Goal: Communication & Community: Answer question/provide support

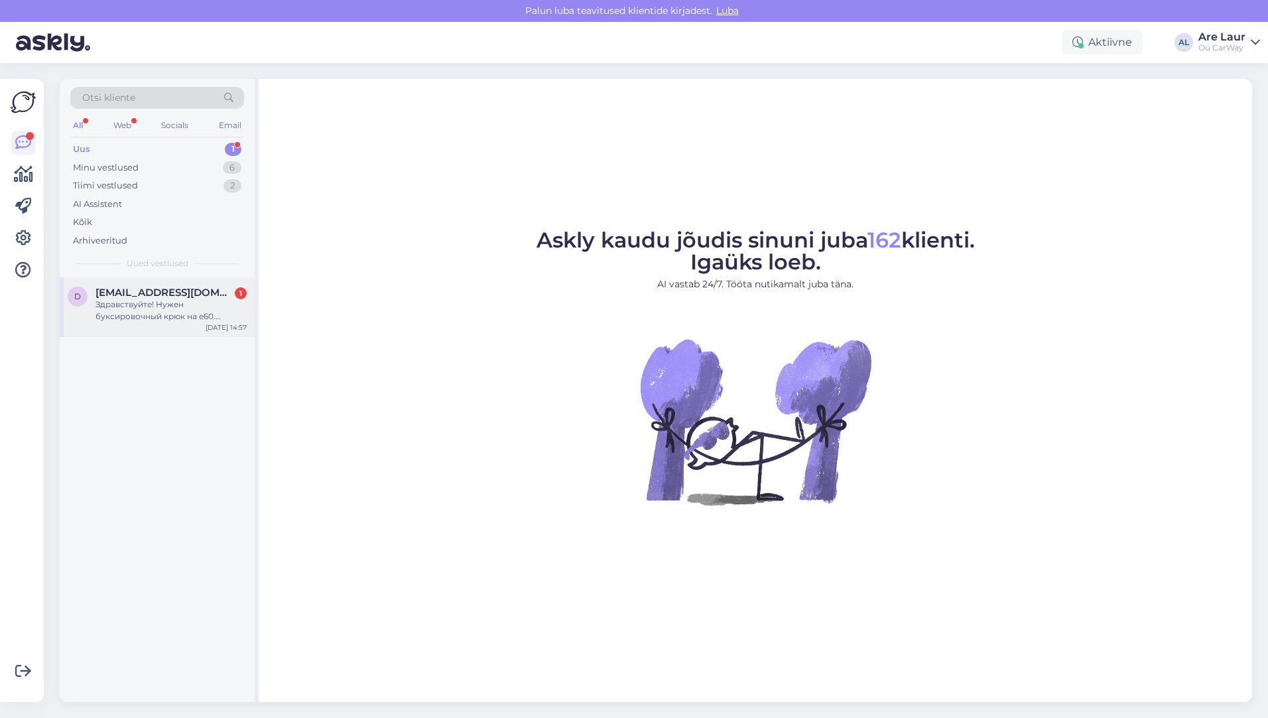
click at [174, 311] on div "Здравствуйте! Нужен буксировочный крюк на е60. Нашел, но цена товара 15€, а мин…" at bounding box center [170, 310] width 151 height 24
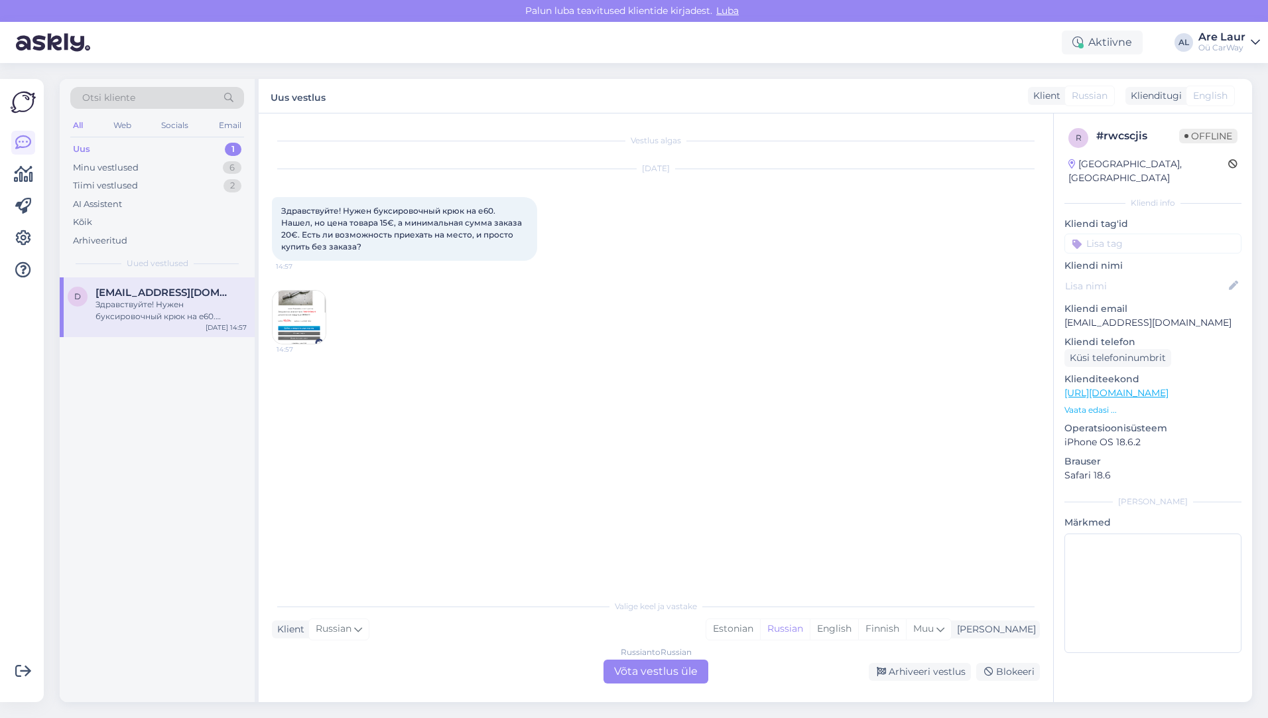
click at [646, 675] on div "Russian to Russian Võta vestlus üle" at bounding box center [655, 671] width 105 height 24
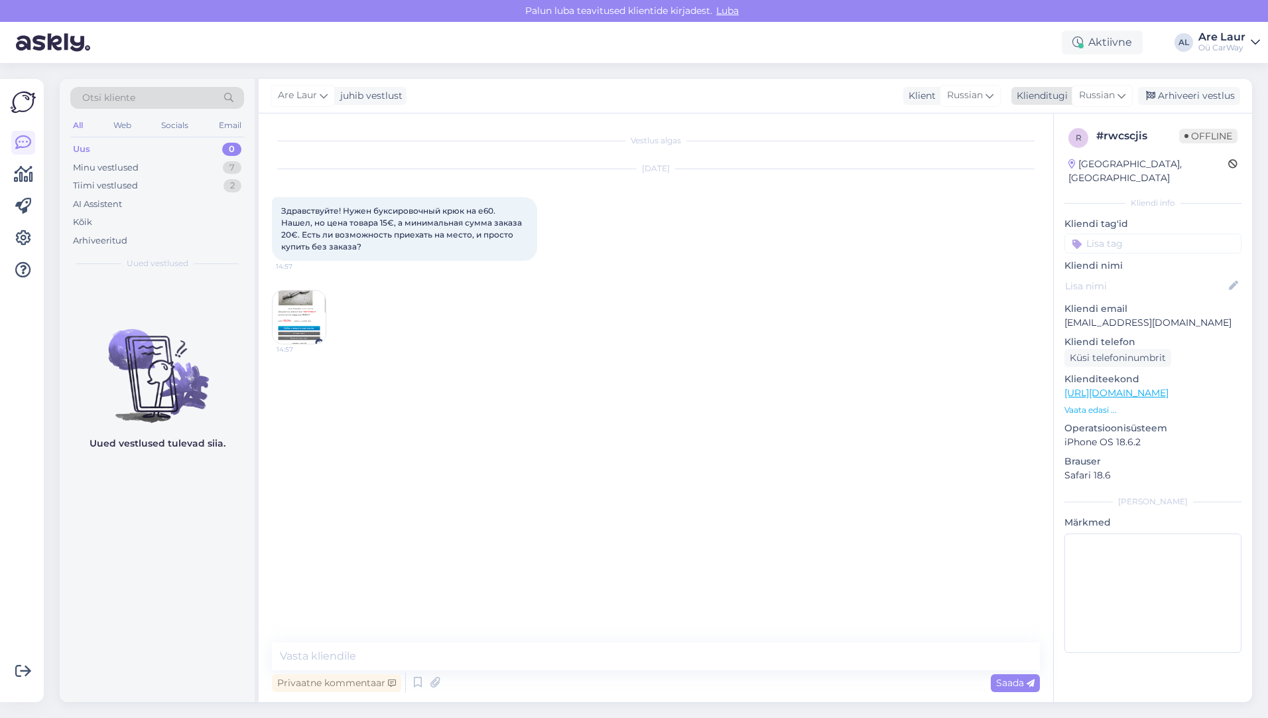
click at [1104, 97] on span "Russian" at bounding box center [1097, 95] width 36 height 15
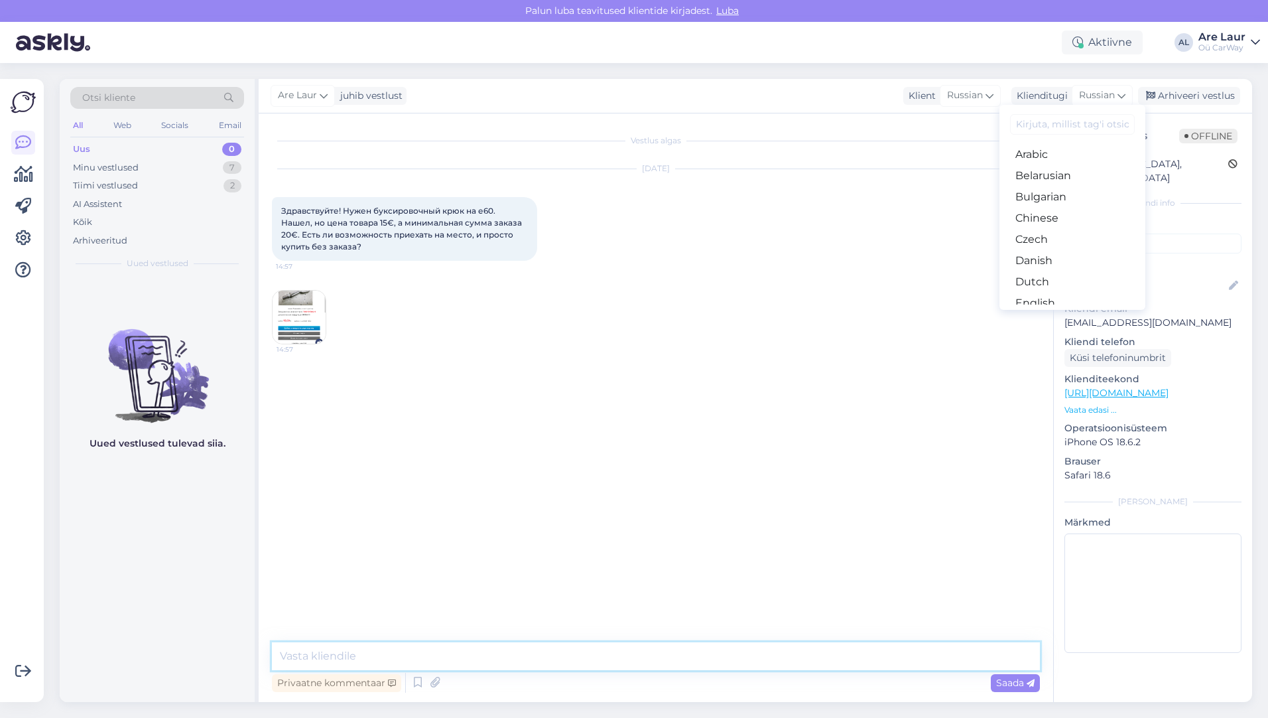
click at [392, 661] on textarea at bounding box center [656, 656] width 768 height 28
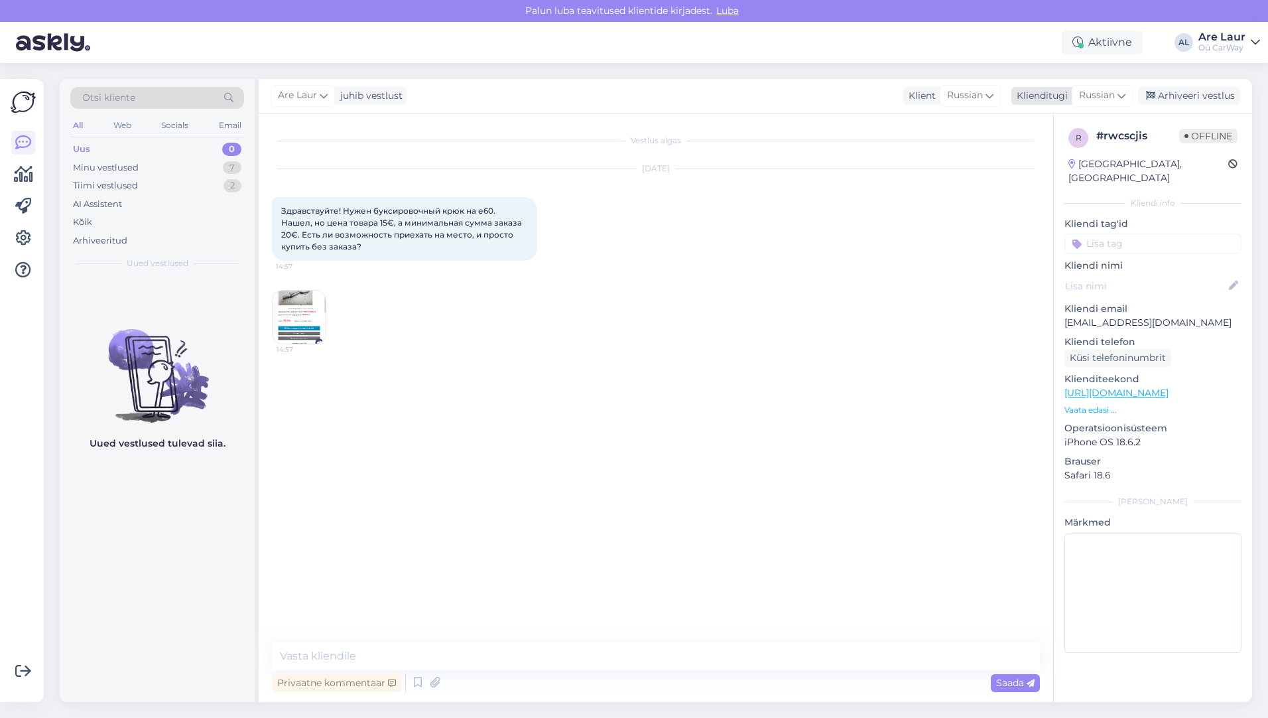
click at [1091, 97] on span "Russian" at bounding box center [1097, 95] width 36 height 15
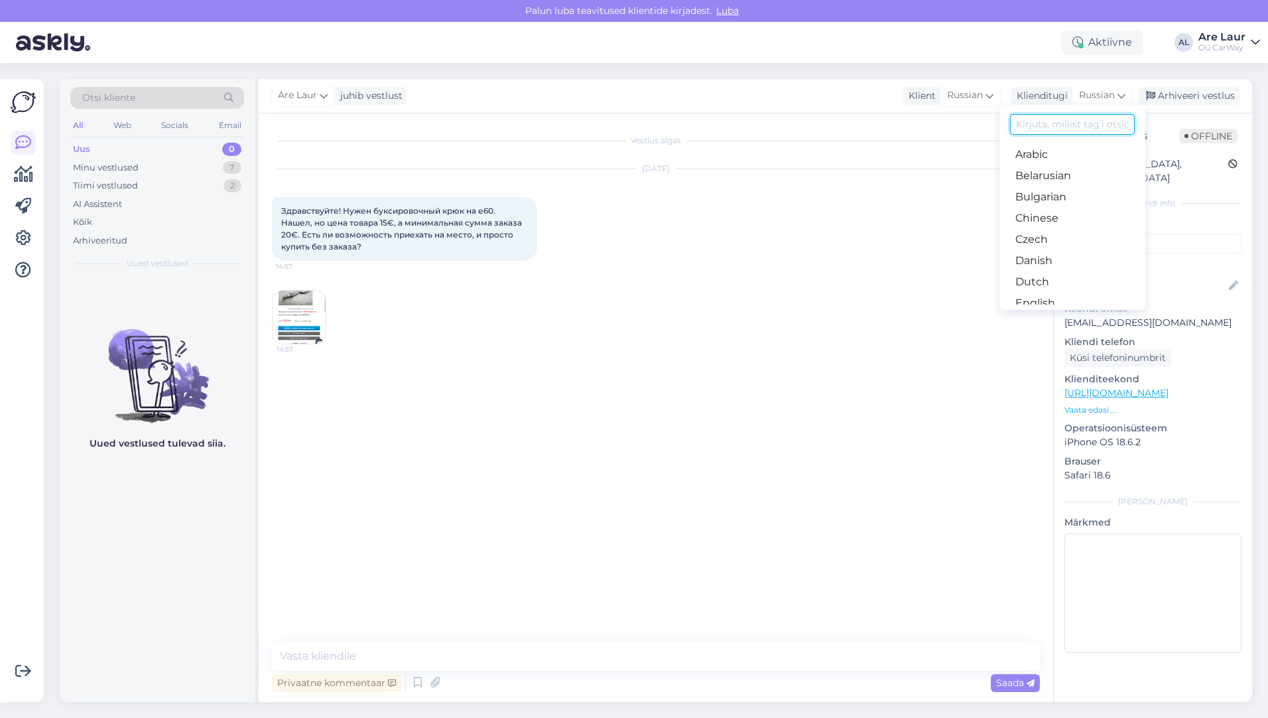
click at [1065, 130] on input at bounding box center [1072, 124] width 125 height 21
type input "ru"
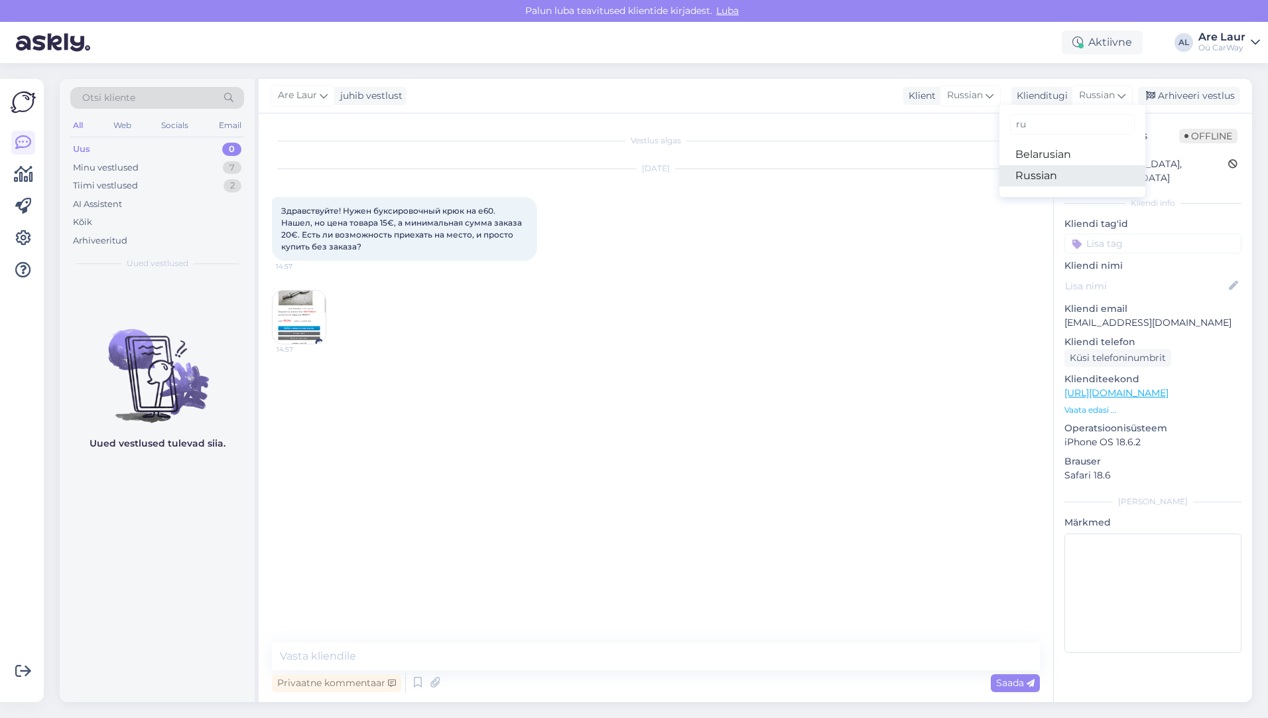
click at [1053, 177] on link "Russian" at bounding box center [1072, 175] width 146 height 21
click at [339, 655] on textarea at bounding box center [656, 656] width 768 height 28
type textarea "D"
click at [1097, 94] on span "Russian" at bounding box center [1097, 95] width 36 height 15
click at [1038, 127] on input "ru" at bounding box center [1072, 124] width 125 height 21
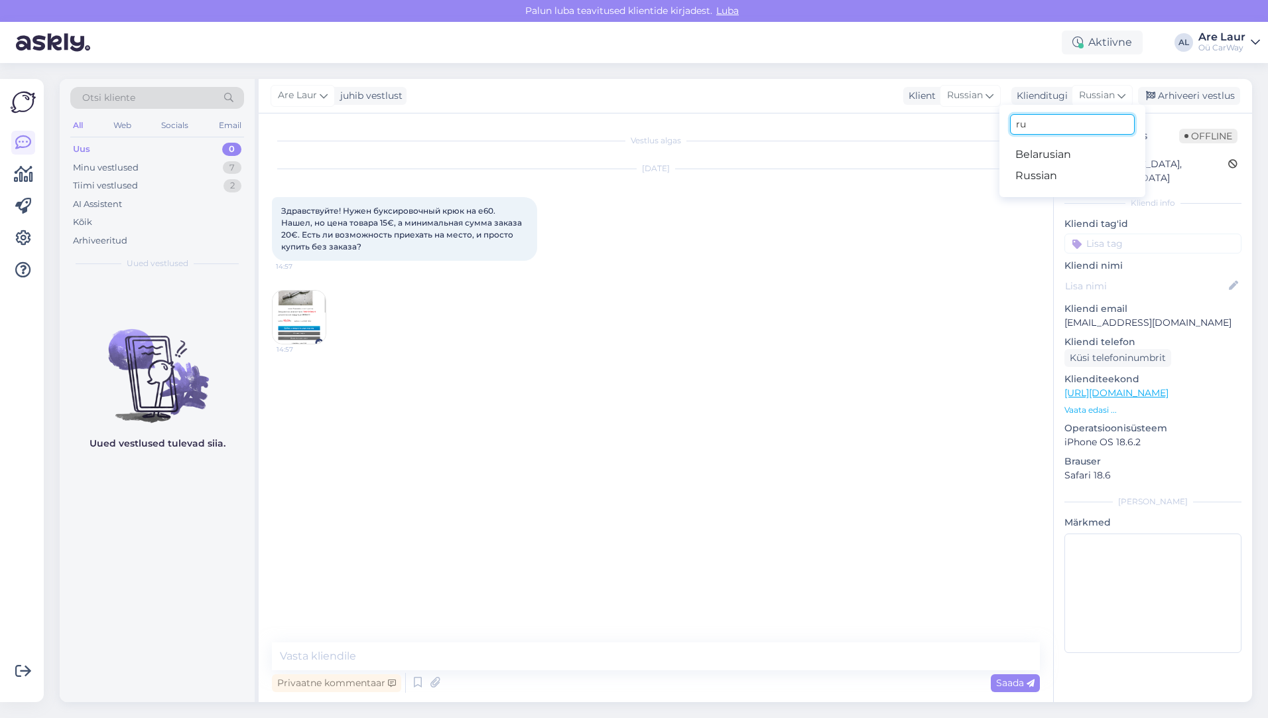
click at [1038, 127] on input "ru" at bounding box center [1072, 124] width 125 height 21
type input "eng"
click at [1042, 153] on link "English" at bounding box center [1072, 154] width 146 height 21
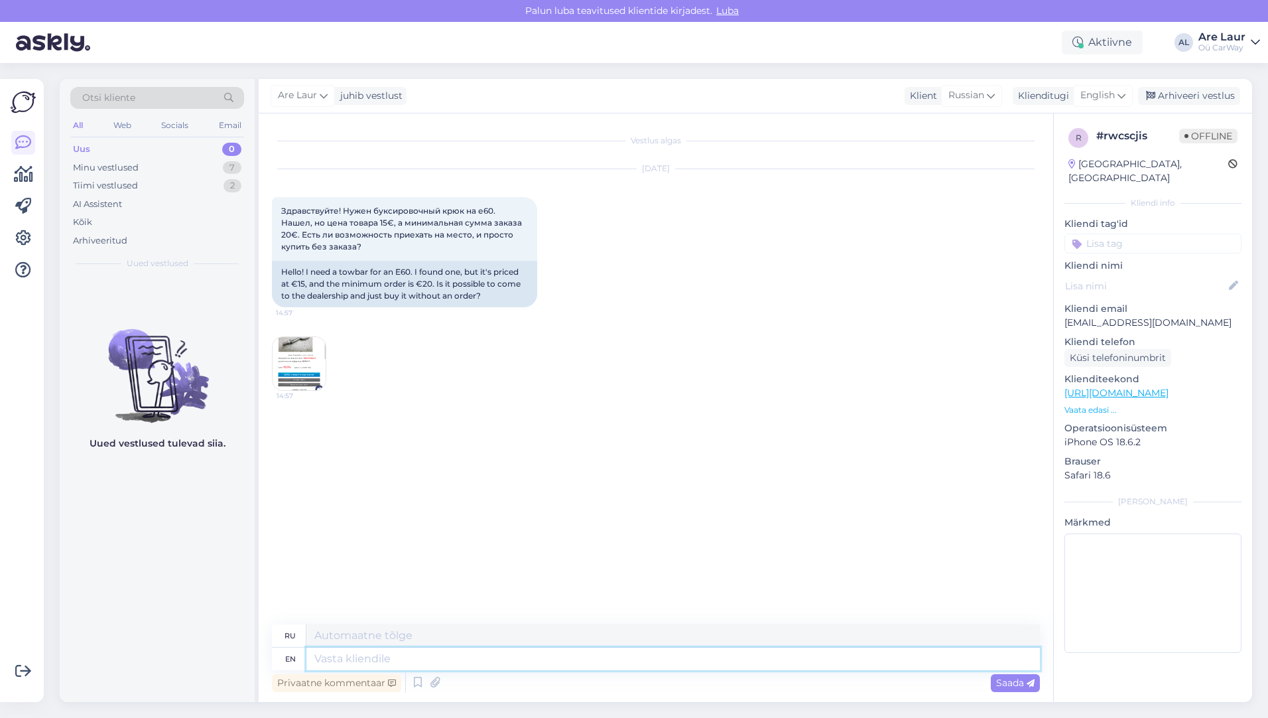
click at [356, 662] on textarea at bounding box center [672, 658] width 733 height 23
type textarea "Yes"
type textarea "Да"
type textarea "Yes,"
type textarea "Да,"
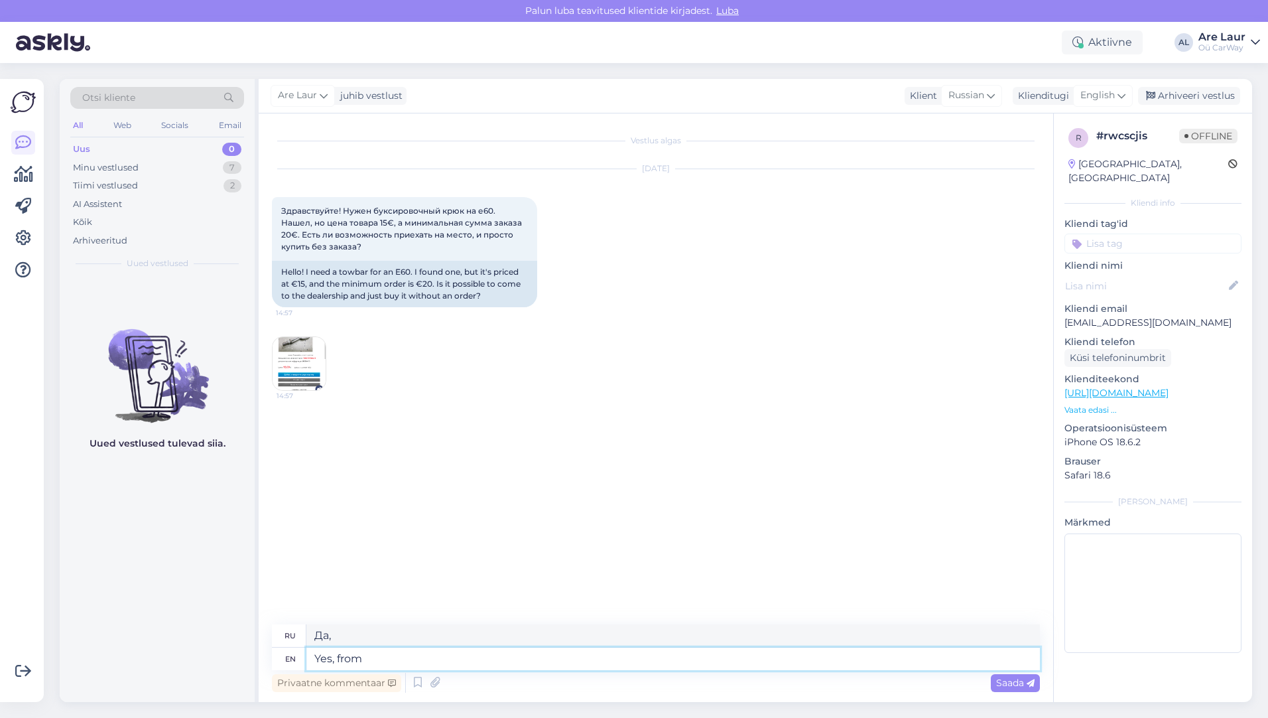
type textarea "Yes, from m"
type textarea "Да, из"
type textarea "Yes, from [DATE]"
type textarea "Да, с понедельника."
type textarea "Yes, from [DATE] to"
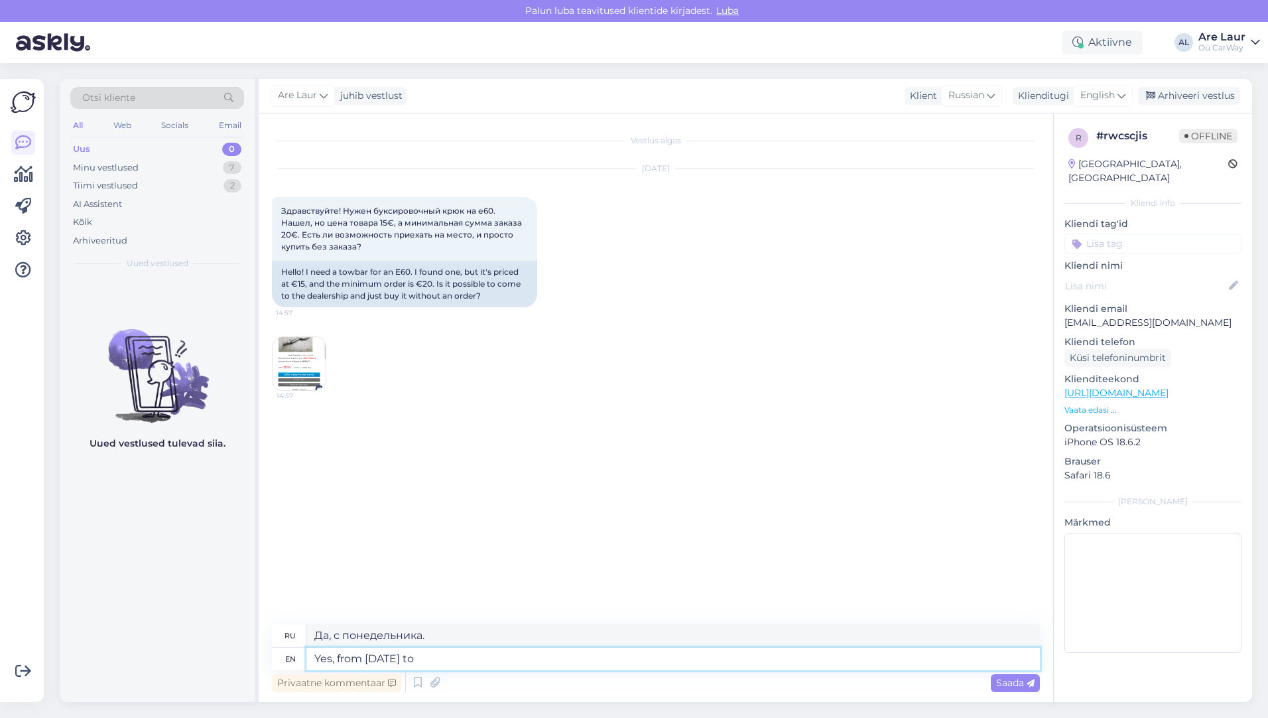
type textarea "Да, с понедельника по"
type textarea "Yes, from [DATE] to [DATE]"
type textarea "Да, с понедельника по пятницу"
type textarea "Yes, from [DATE] to [DATE] 10:"
type textarea "Да, с понедельника по пятницу 10"
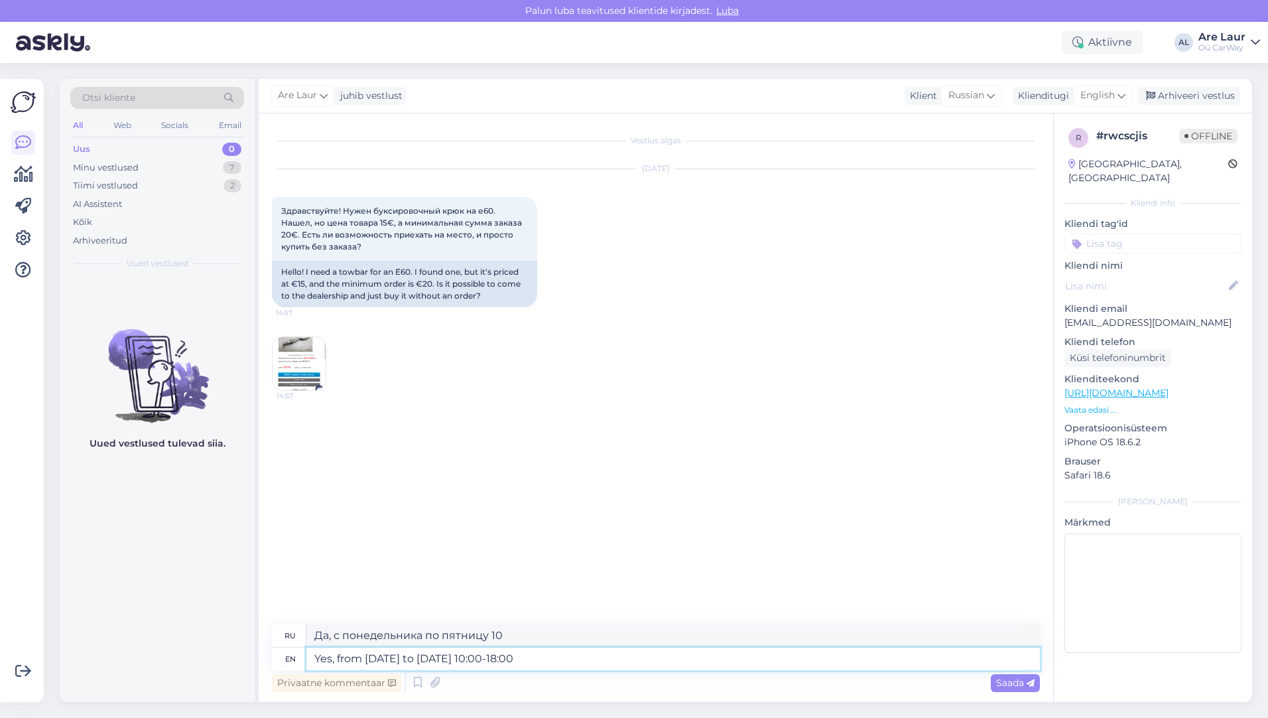
type textarea "Yes, from [DATE] to [DATE] 10:00-18:00"
type textarea "Да, с понедельника по пятницу с 10:00 до 18:00"
type textarea "Yes, from [DATE] to [DATE] 10:00-18:00,"
type textarea "Да, с понедельника по пятницу с 10:00 до 18:00,"
type textarea "Yes, from [DATE] to [DATE] 10:00-18:00, [PERSON_NAME] s"
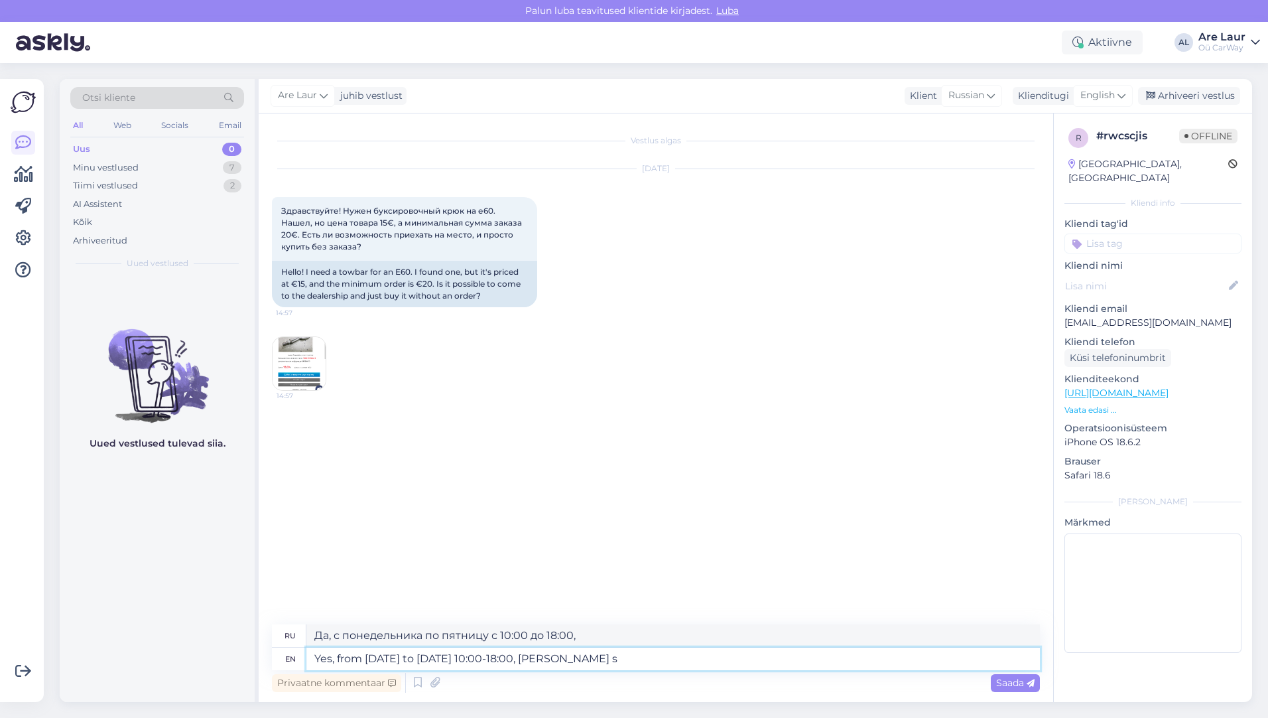
type textarea "Да, с понедельника по пятницу с 10:00 до 18:00, суларахас"
type textarea "Yes, from [DATE] to [DATE] 10:00-18:00, [PERSON_NAME]"
type textarea "Да, с понедельника по пятницу с 10:00 до 18:00, [PERSON_NAME]"
type textarea "Yes, from [DATE] to [DATE] 10:00-18:00, [PERSON_NAME]"
type textarea "Да, с понедельника по пятницу с 10:00 до 18:00, [PERSON_NAME]"
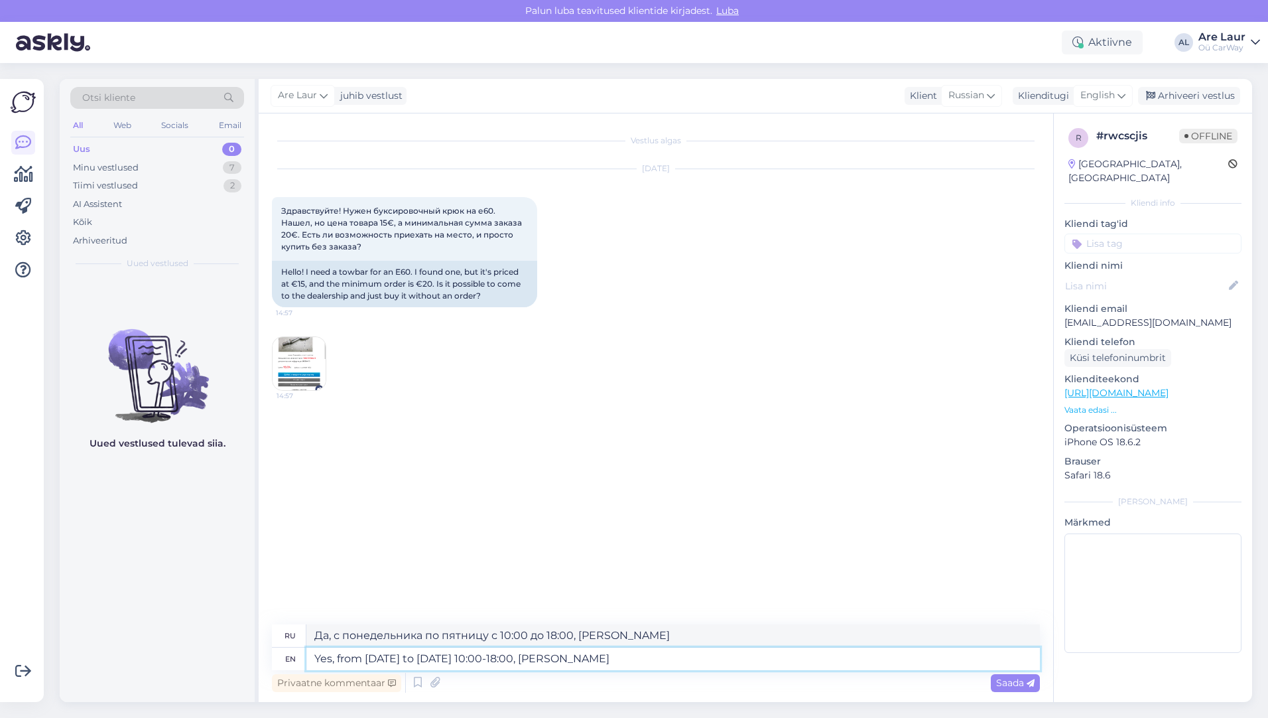
type textarea "Yes, from [DATE] to [DATE] 10:00-18:00, [PERSON_NAME] [PERSON_NAME]"
type textarea "Да, с понедельника по пятницу с 10:00 до 18:00, sularahas saab [PERSON_NAME]"
type textarea "Yes, from [DATE] to [DATE] 10:00-18:00, [PERSON_NAME]"
type textarea "Да, с понедельника по пятницу с 10:00 до 18:00, [PERSON_NAME]"
type textarea "Yes, from [DATE] to [DATE] 10:00-18:00, [PERSON_NAME]"
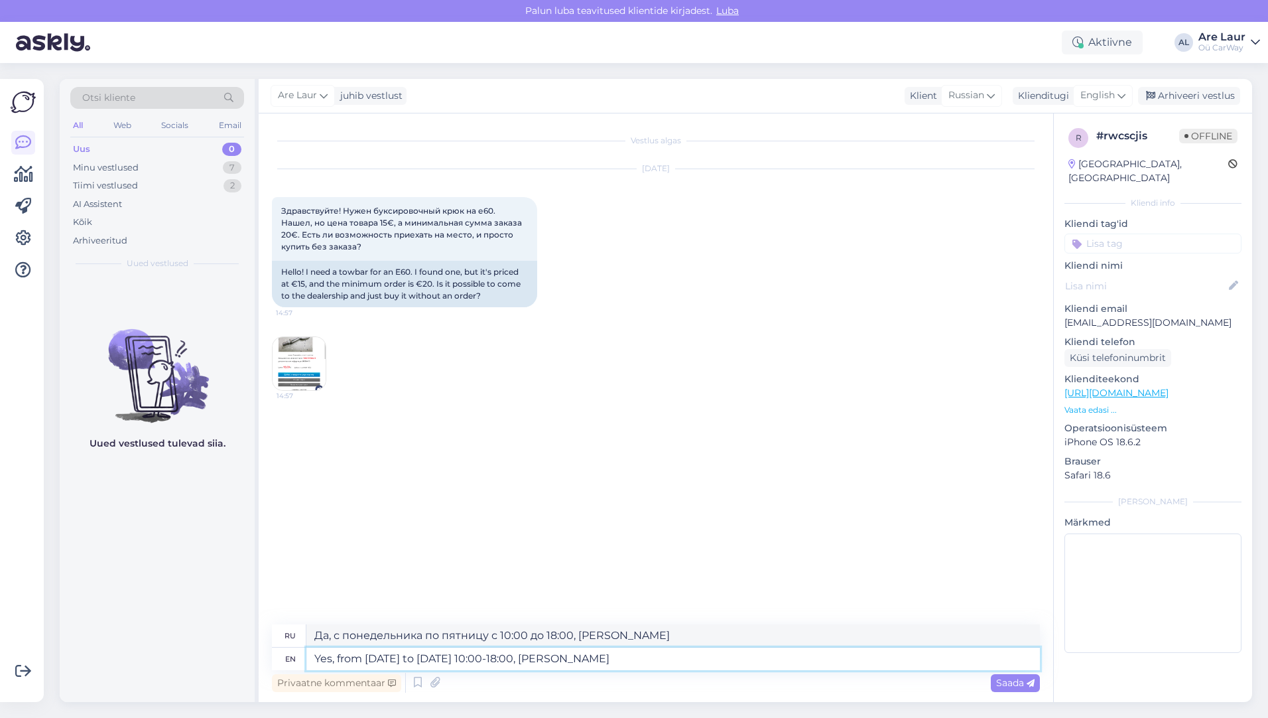
type textarea "Да, с понедельника по пятницу с 10:00 до 18:00, [PERSON_NAME]"
type textarea "Yes, from [DATE] to [DATE] 10:00-18:00, sula"
type textarea "Да, с понедельника по пятницу с 10:00 до 18:00, суларахас"
type textarea "Yes, from [DATE] to [DATE] 10:00-18:00,"
type textarea "Да, с понедельника по пятницу с 10:00 до 18:00,"
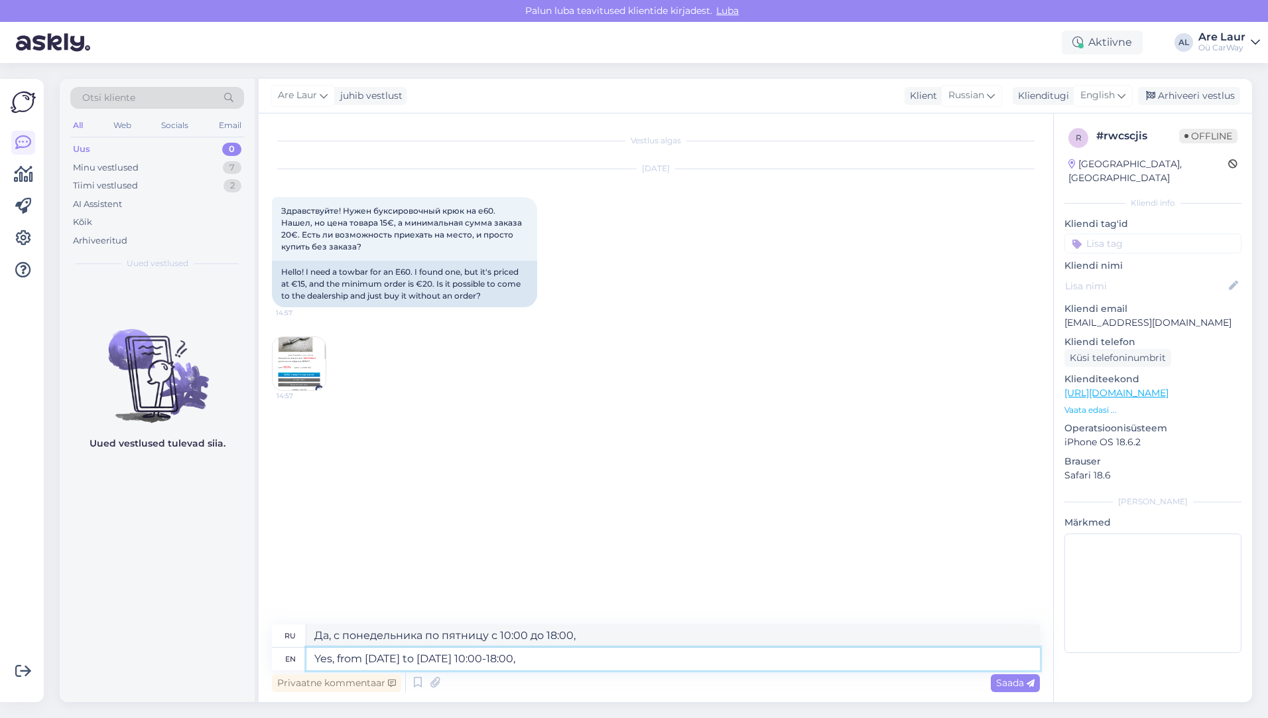
type textarea "Yes, from [DATE] to [DATE] 10:00-18:00"
type textarea "Да, с понедельника по пятницу с 10:00 до 18:00"
type textarea "Yes, from [DATE] to [DATE] 10:00-18:00"
click at [1017, 683] on span "Saada" at bounding box center [1015, 682] width 38 height 12
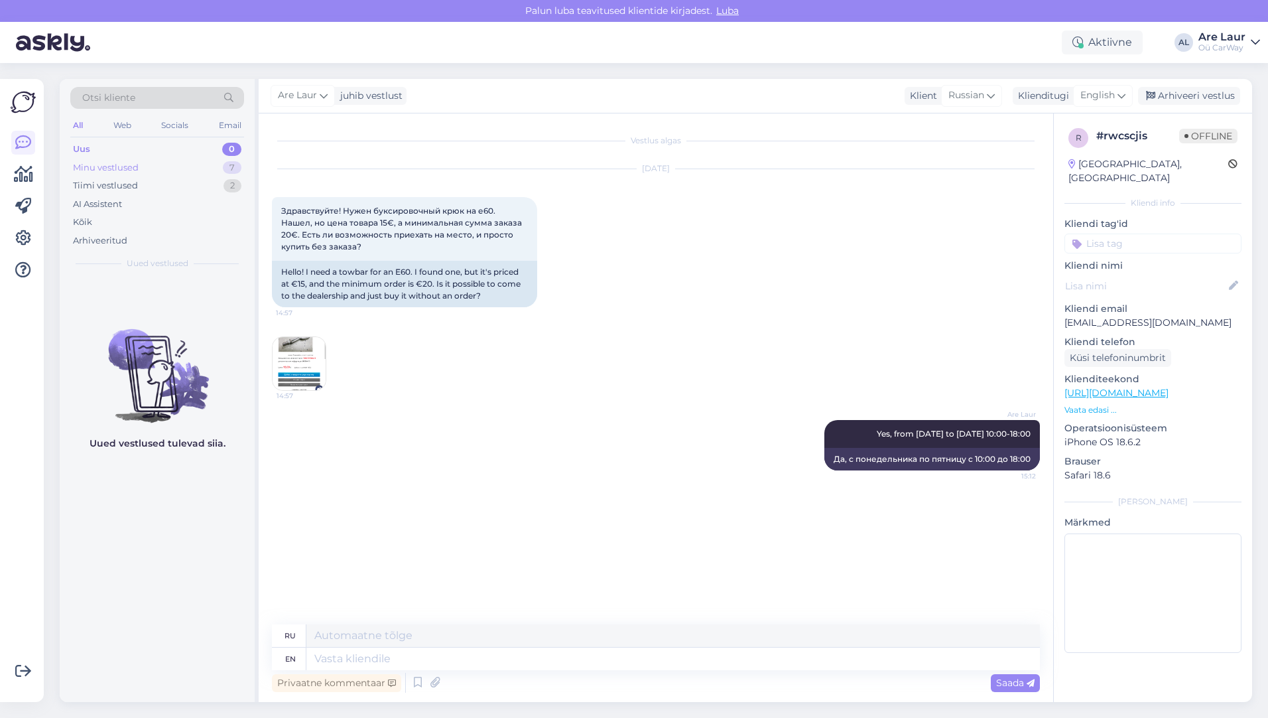
click at [129, 168] on div "Minu vestlused" at bounding box center [106, 167] width 66 height 13
